Goal: Transaction & Acquisition: Subscribe to service/newsletter

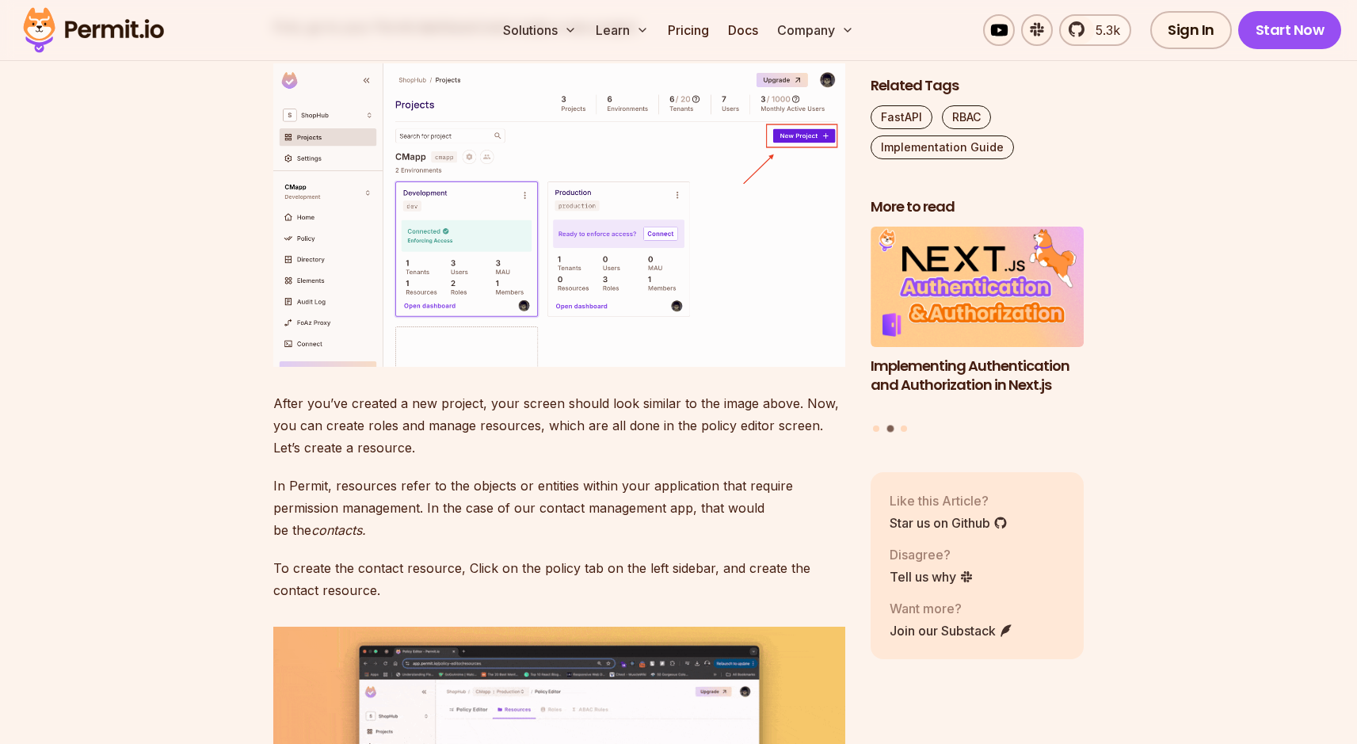
scroll to position [4584, 0]
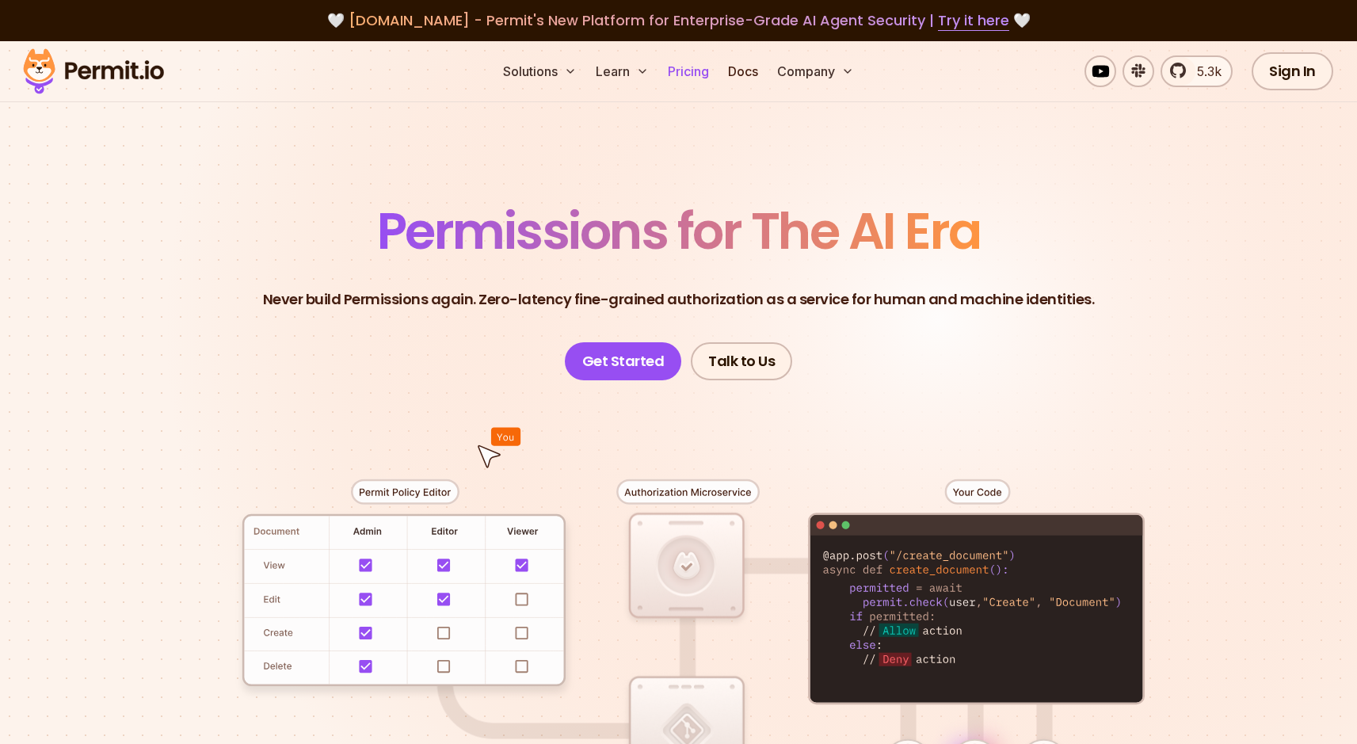
click at [688, 75] on link "Pricing" at bounding box center [688, 71] width 54 height 32
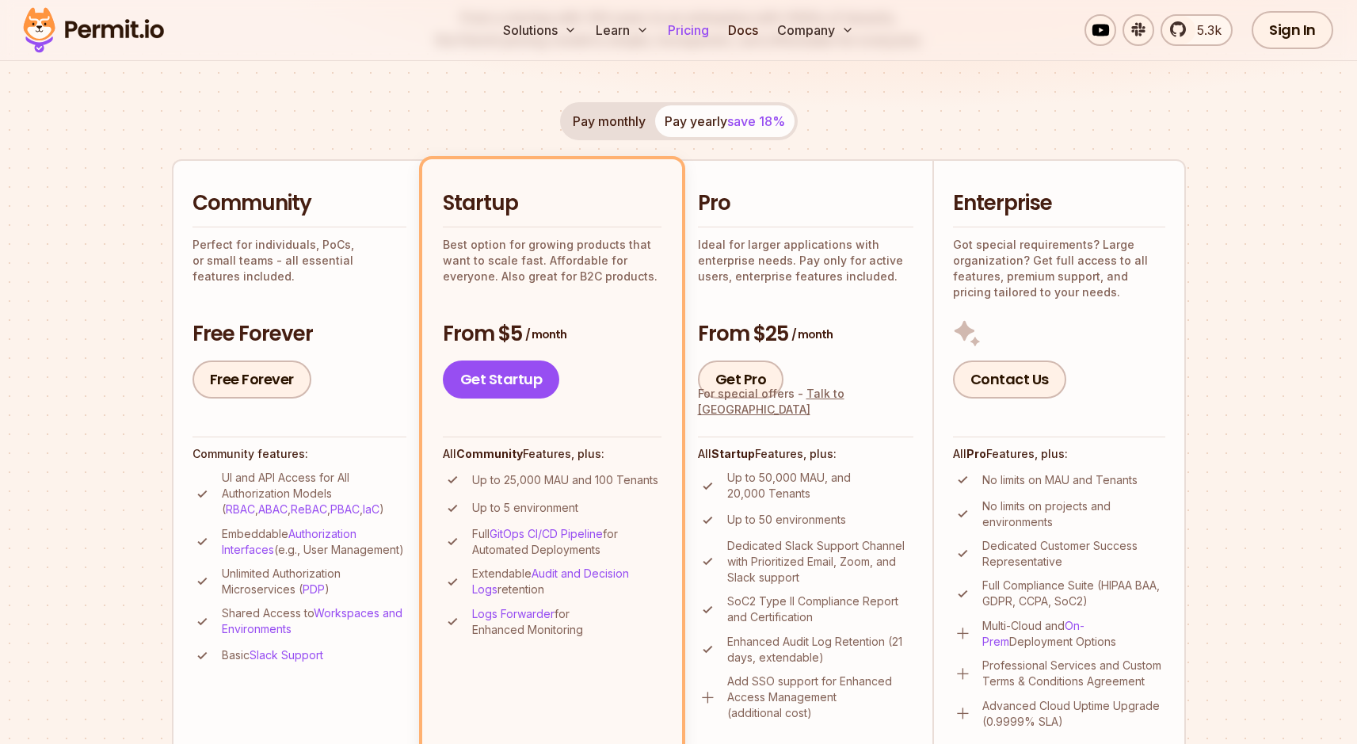
scroll to position [264, 0]
click at [314, 595] on link "PDP" at bounding box center [314, 587] width 22 height 13
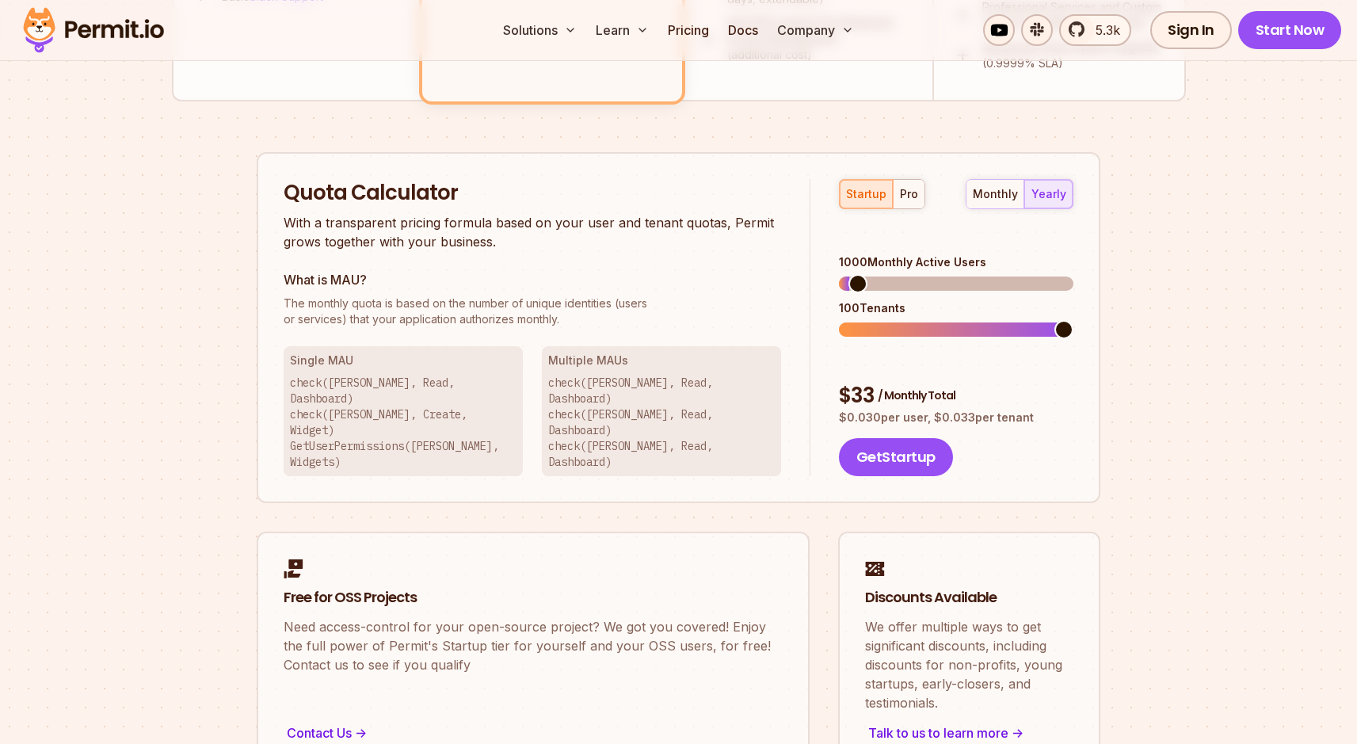
scroll to position [920, 0]
click at [954, 275] on span at bounding box center [954, 284] width 19 height 19
click at [908, 196] on div "pro" at bounding box center [909, 195] width 18 height 16
